Goal: Find specific page/section: Find specific page/section

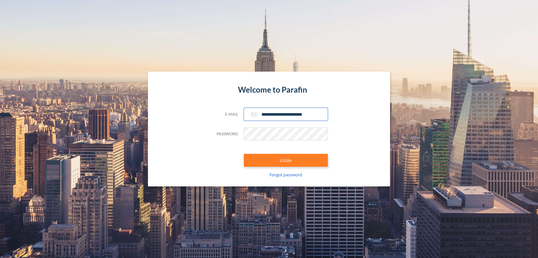
type input "**********"
click at [286, 160] on button "LOGIN" at bounding box center [286, 160] width 84 height 13
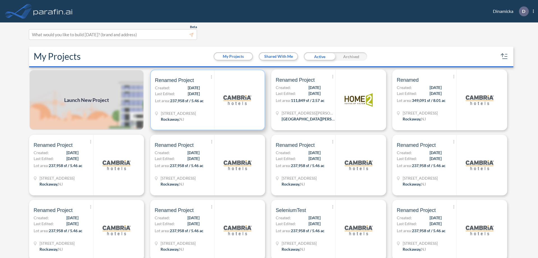
scroll to position [1, 0]
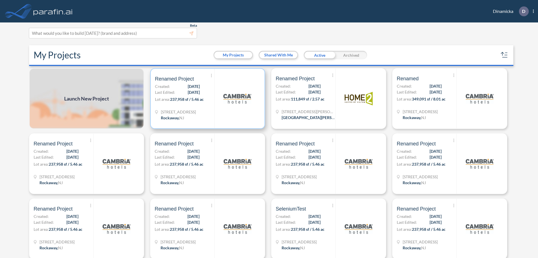
click at [207, 98] on p "Lot area: 237,958 sf / 5.46 ac" at bounding box center [184, 100] width 59 height 8
